Goal: Information Seeking & Learning: Learn about a topic

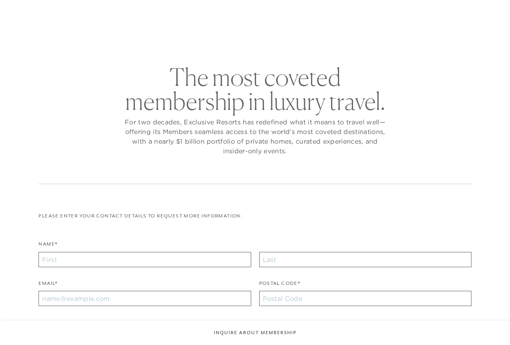
checkbox input "false"
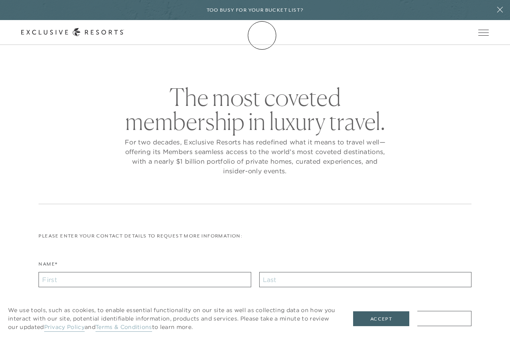
click at [124, 35] on icon at bounding box center [72, 32] width 103 height 8
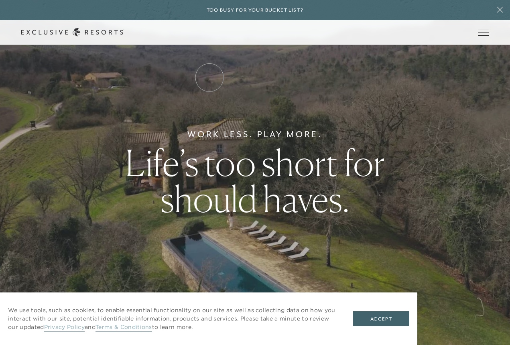
click at [0, 0] on link "Residence Collection" at bounding box center [0, 0] width 0 height 0
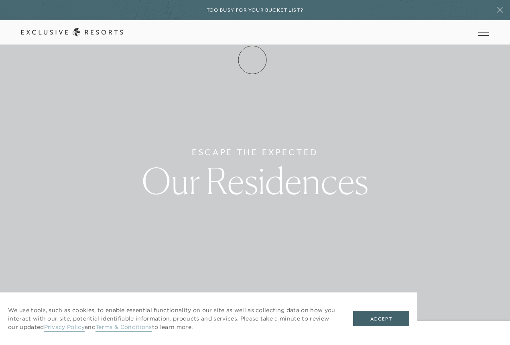
click at [0, 0] on link "Membership" at bounding box center [0, 0] width 0 height 0
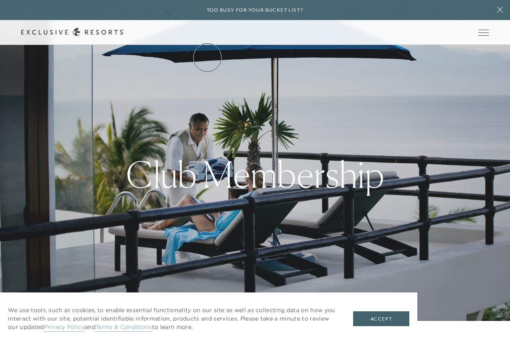
click at [0, 0] on link "The Collection" at bounding box center [0, 0] width 0 height 0
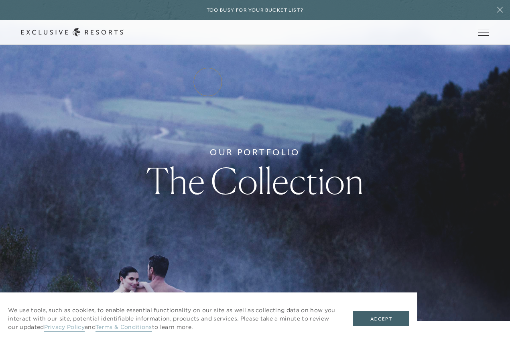
click at [0, 0] on link "Residence Collection" at bounding box center [0, 0] width 0 height 0
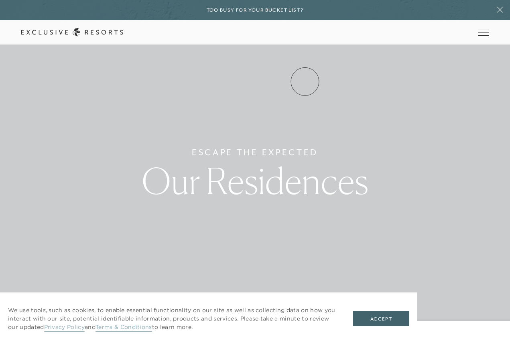
click at [0, 0] on link "Experience Collection" at bounding box center [0, 0] width 0 height 0
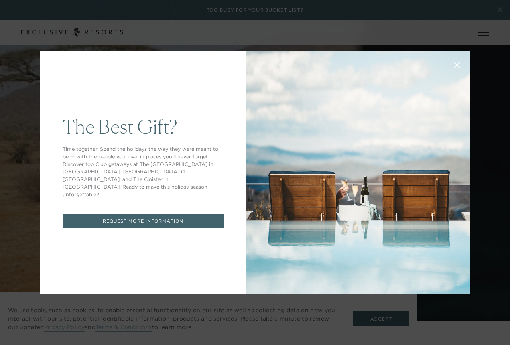
click at [458, 63] on icon at bounding box center [456, 65] width 5 height 5
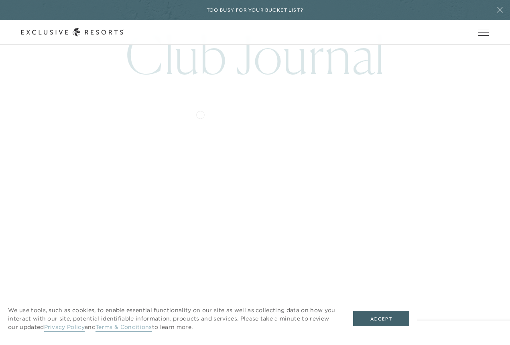
scroll to position [3535, 0]
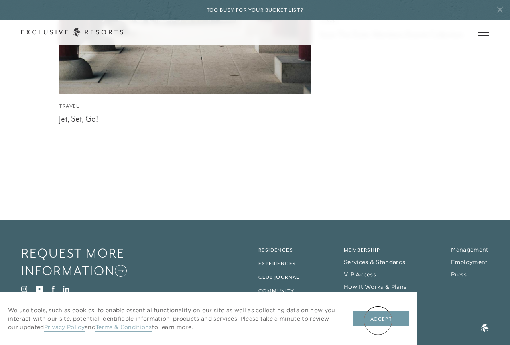
click at [378, 320] on button "Accept" at bounding box center [381, 318] width 56 height 15
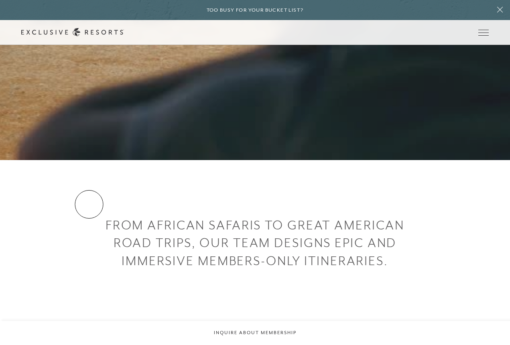
scroll to position [271, 0]
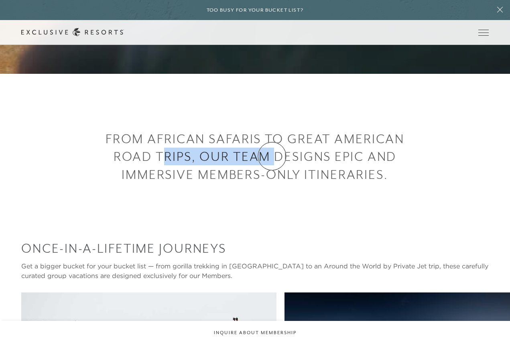
drag, startPoint x: 167, startPoint y: 156, endPoint x: 267, endPoint y: 152, distance: 99.9
click at [273, 154] on h3 "From African safaris to great American road trips, our team designs epic and im…" at bounding box center [255, 156] width 306 height 53
